Goal: Transaction & Acquisition: Book appointment/travel/reservation

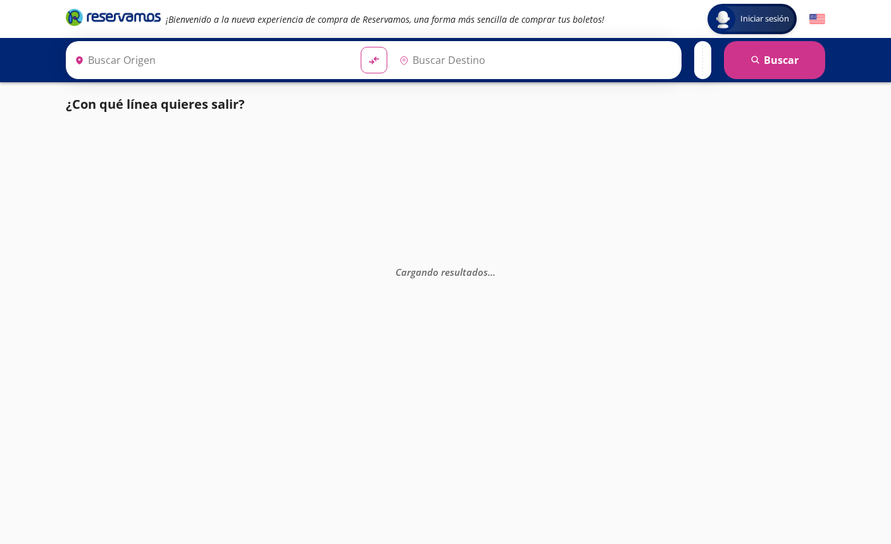
type input "[GEOGRAPHIC_DATA], [GEOGRAPHIC_DATA]"
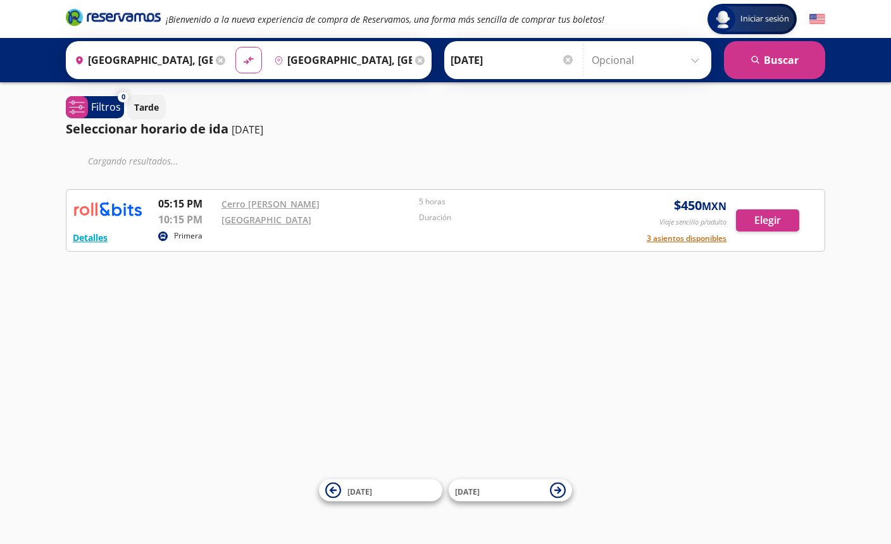
click at [789, 215] on button "Elegir" at bounding box center [767, 221] width 63 height 22
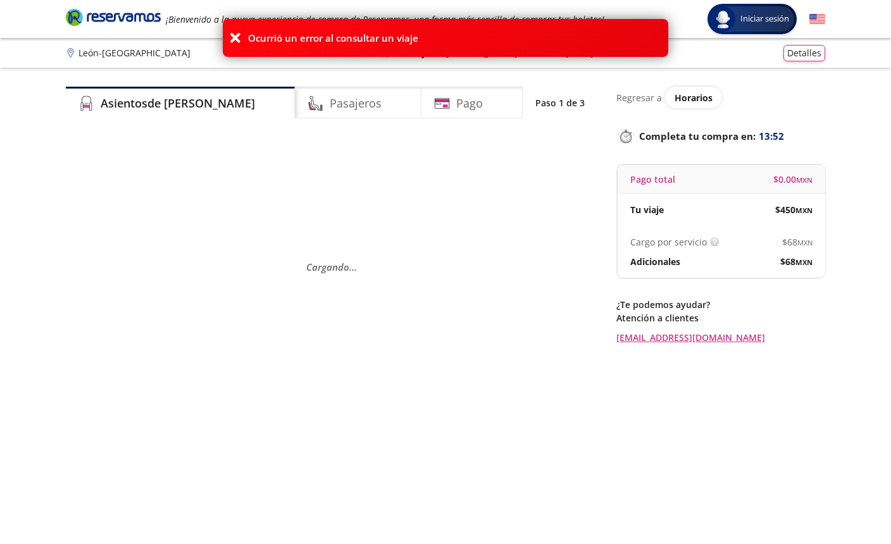
click at [330, 110] on h4 "Pasajeros" at bounding box center [356, 103] width 52 height 17
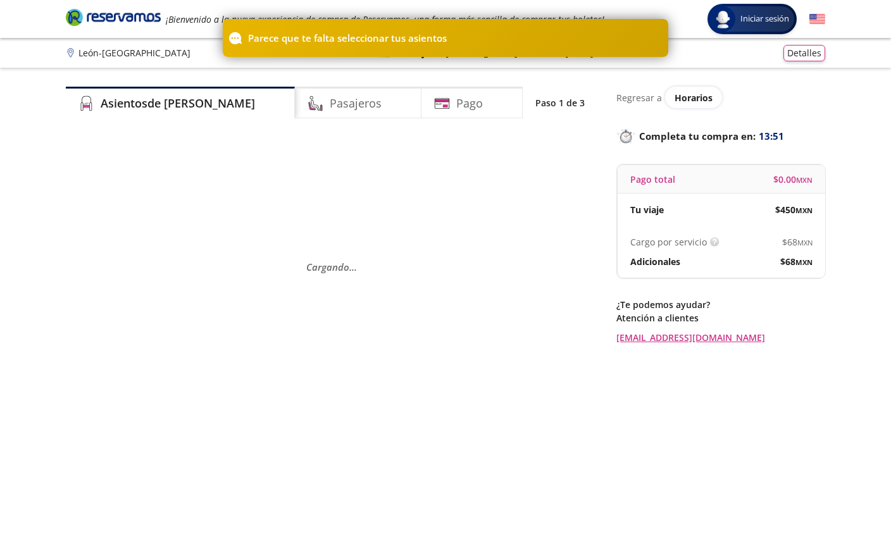
click at [179, 116] on div "Asientos de [PERSON_NAME]" at bounding box center [180, 103] width 229 height 32
click at [337, 116] on div "Pasajeros" at bounding box center [358, 103] width 127 height 32
